Goal: Transaction & Acquisition: Book appointment/travel/reservation

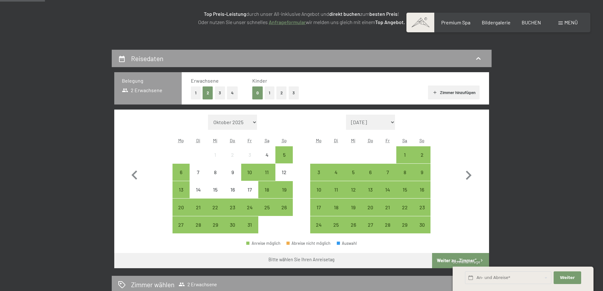
scroll to position [158, 0]
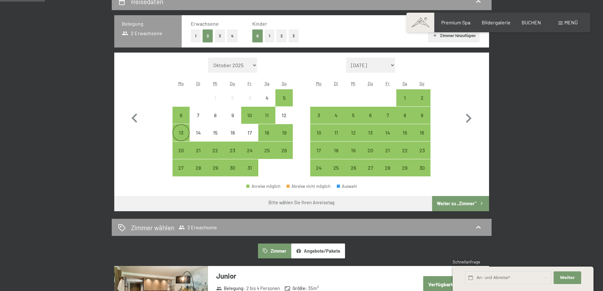
click at [182, 133] on div "13" at bounding box center [181, 138] width 16 height 16
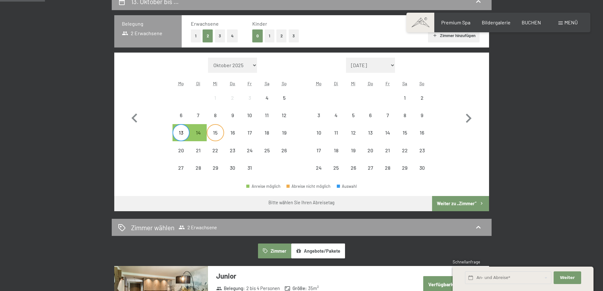
click at [219, 135] on div "15" at bounding box center [215, 138] width 16 height 16
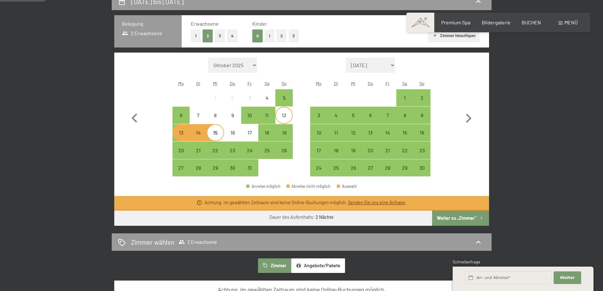
click at [286, 120] on div "12" at bounding box center [284, 121] width 16 height 16
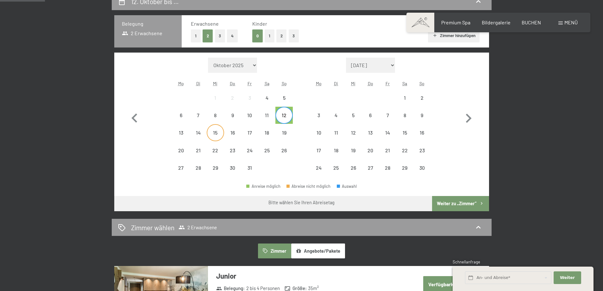
click at [212, 132] on div "15" at bounding box center [215, 138] width 16 height 16
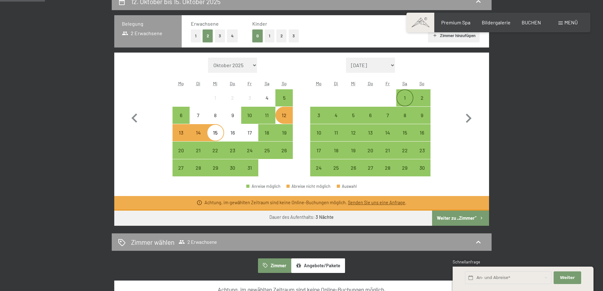
click at [408, 100] on div "1" at bounding box center [405, 103] width 16 height 16
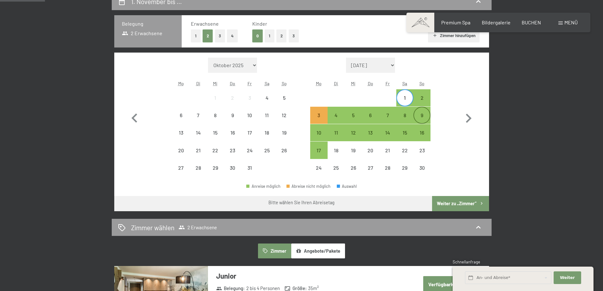
click at [422, 111] on div "9" at bounding box center [422, 115] width 16 height 16
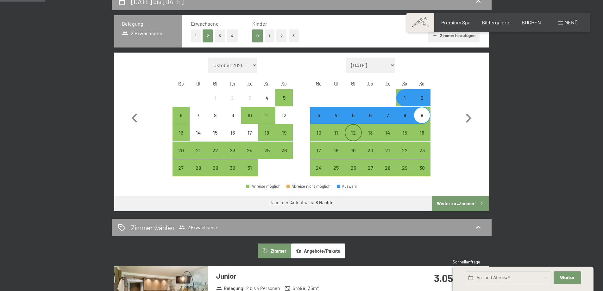
click at [358, 135] on div "12" at bounding box center [353, 138] width 16 height 16
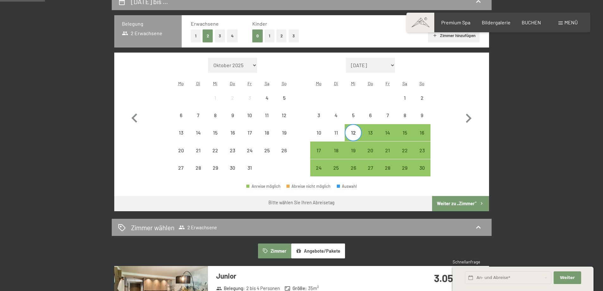
click at [451, 202] on button "Weiter zu „Zimmer“" at bounding box center [460, 203] width 57 height 15
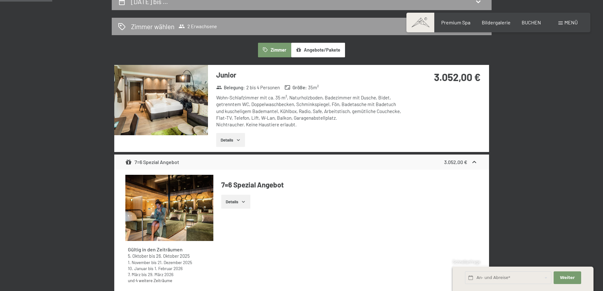
scroll to position [151, 0]
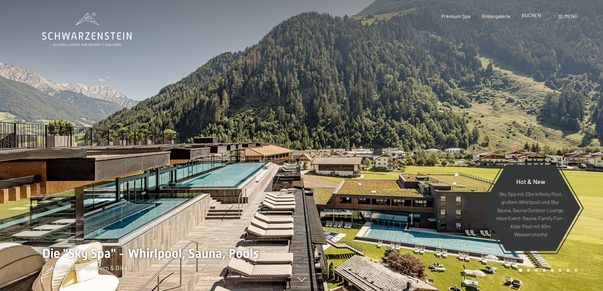
click at [533, 16] on span "BUCHEN" at bounding box center [531, 15] width 19 height 6
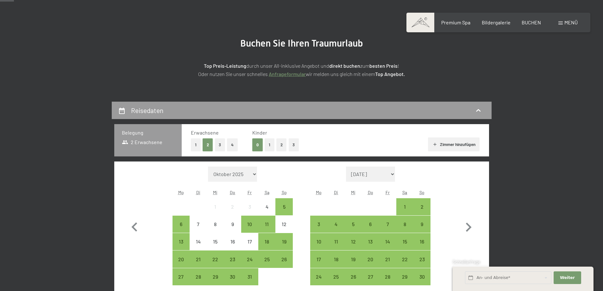
scroll to position [127, 0]
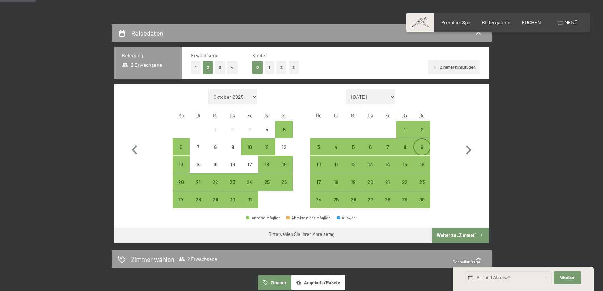
click at [423, 148] on div "9" at bounding box center [422, 152] width 16 height 16
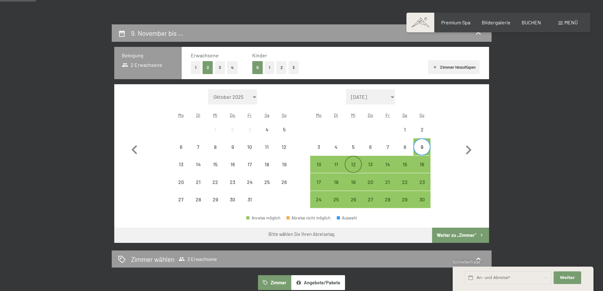
click at [355, 163] on div "12" at bounding box center [353, 170] width 16 height 16
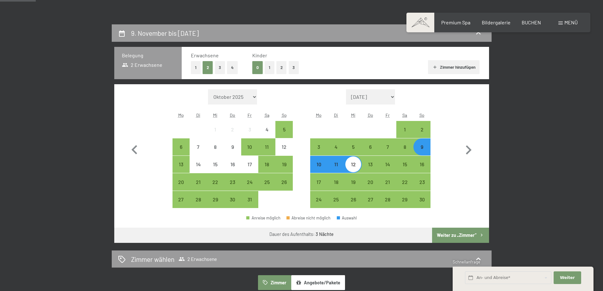
click at [469, 233] on button "Weiter zu „Zimmer“" at bounding box center [460, 235] width 57 height 15
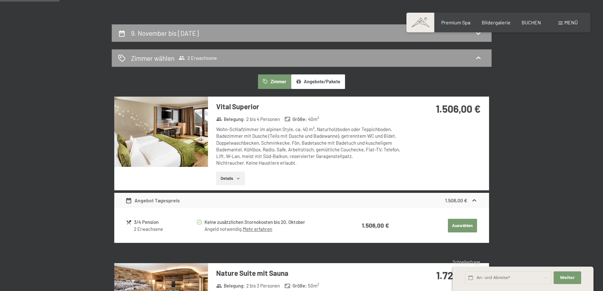
scroll to position [151, 0]
